Goal: Find specific page/section: Find specific page/section

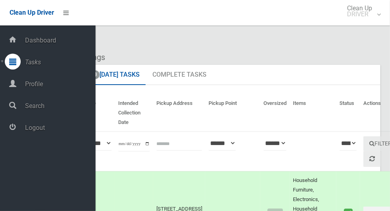
click at [65, 127] on span "Logout" at bounding box center [59, 128] width 73 height 8
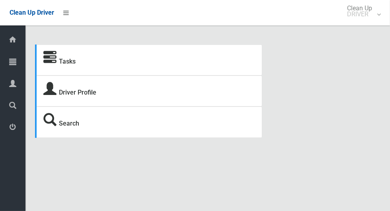
click at [12, 62] on icon at bounding box center [12, 62] width 7 height 16
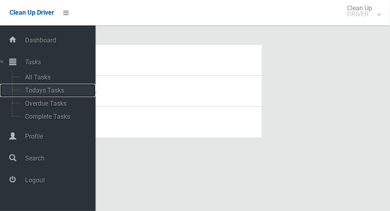
click at [27, 90] on span "Todays Tasks" at bounding box center [56, 91] width 66 height 8
